Goal: Task Accomplishment & Management: Manage account settings

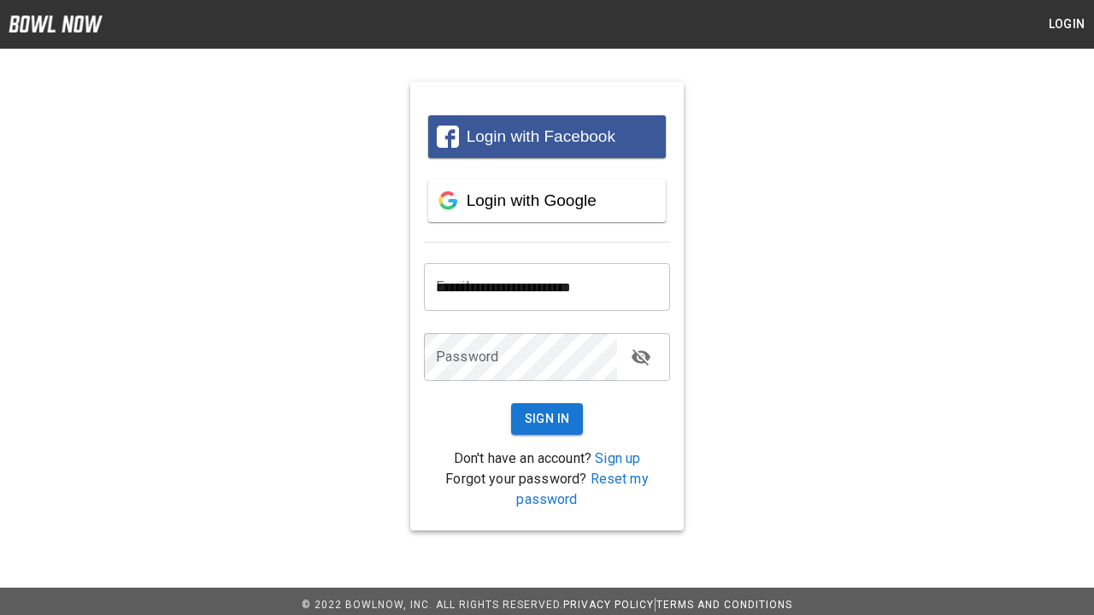
type input "**********"
click at [547, 419] on button "Sign In" at bounding box center [547, 419] width 73 height 32
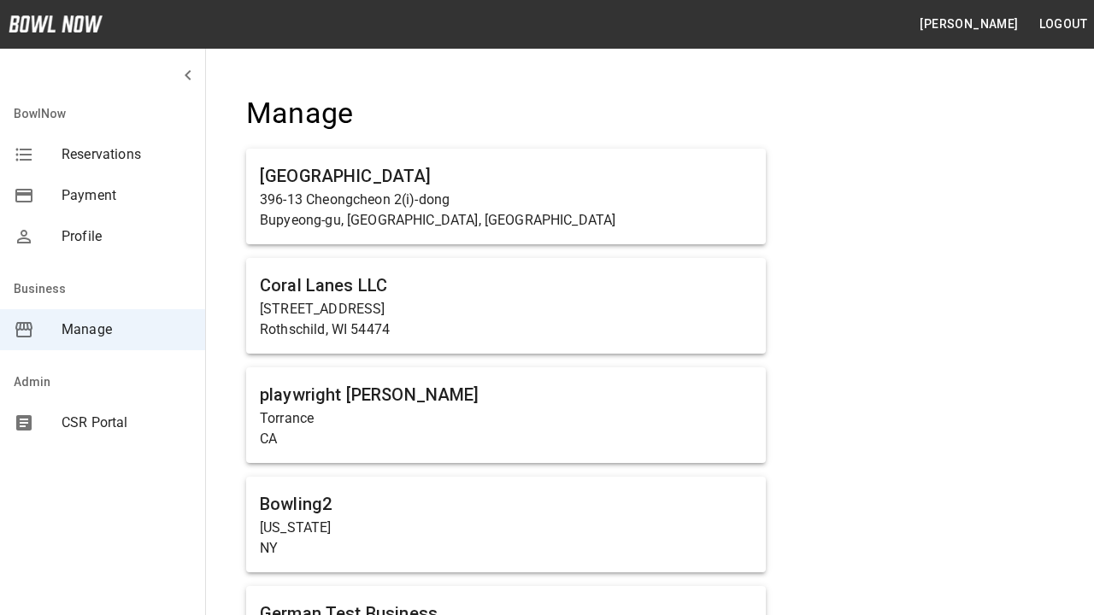
click at [103, 330] on span "Manage" at bounding box center [127, 330] width 130 height 21
